Goal: Check status: Check status

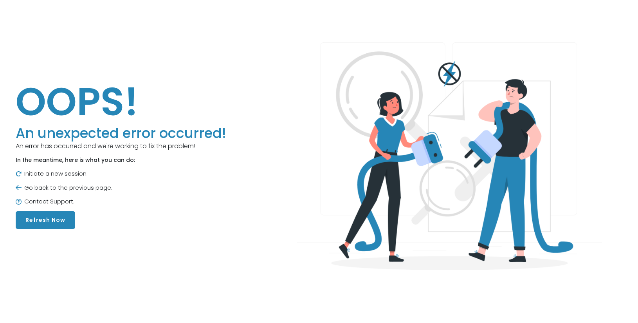
click at [72, 219] on button "Refresh Now" at bounding box center [46, 220] width 60 height 18
